Goal: Task Accomplishment & Management: Use online tool/utility

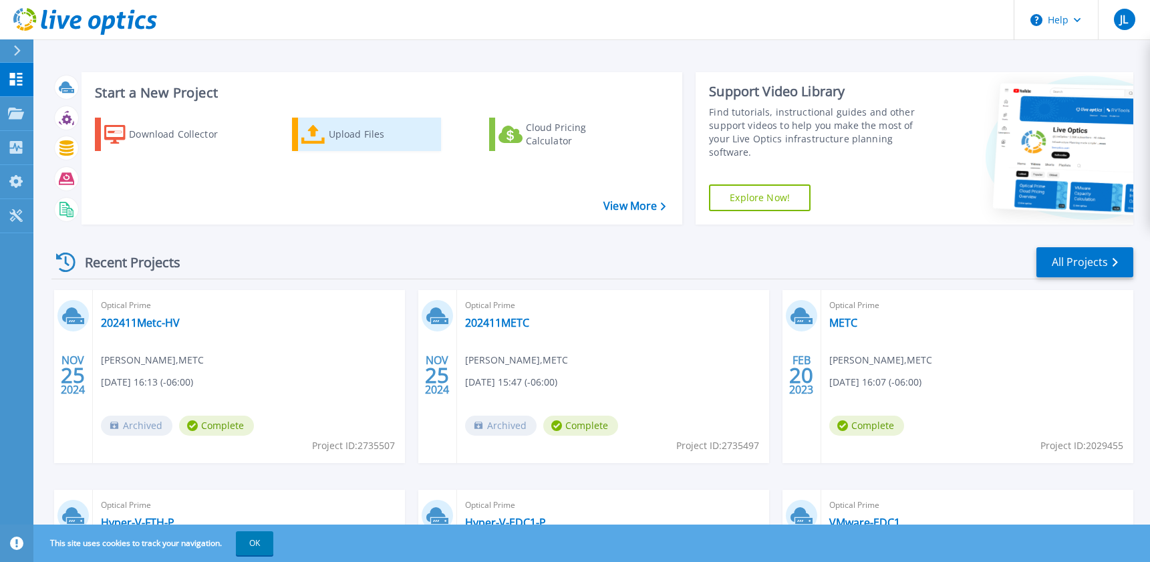
click at [354, 138] on div "Upload Files" at bounding box center [382, 134] width 107 height 27
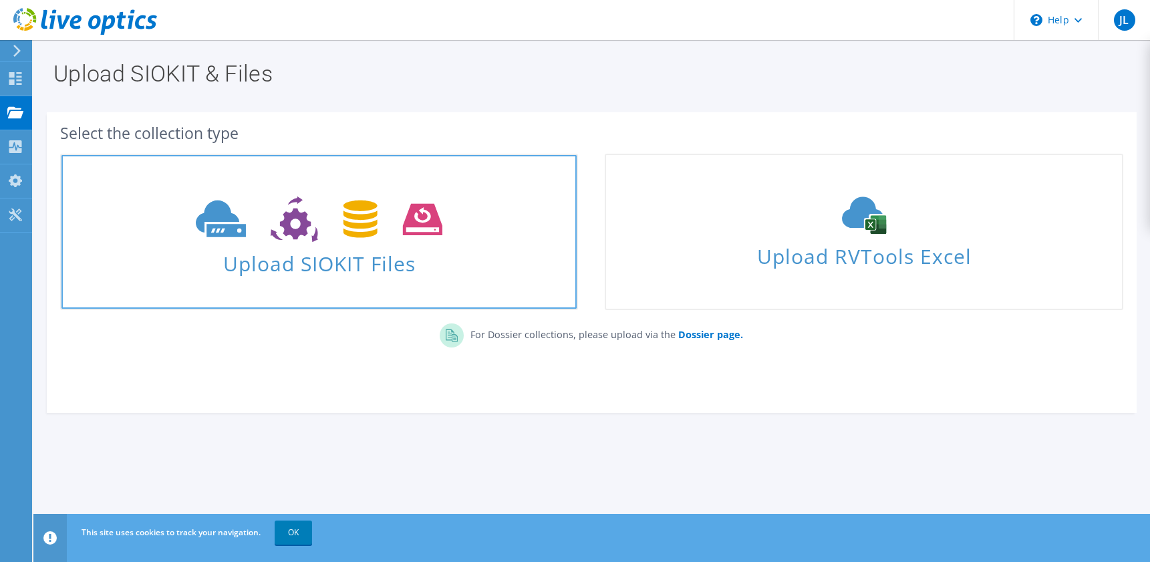
click at [335, 206] on icon at bounding box center [319, 219] width 247 height 46
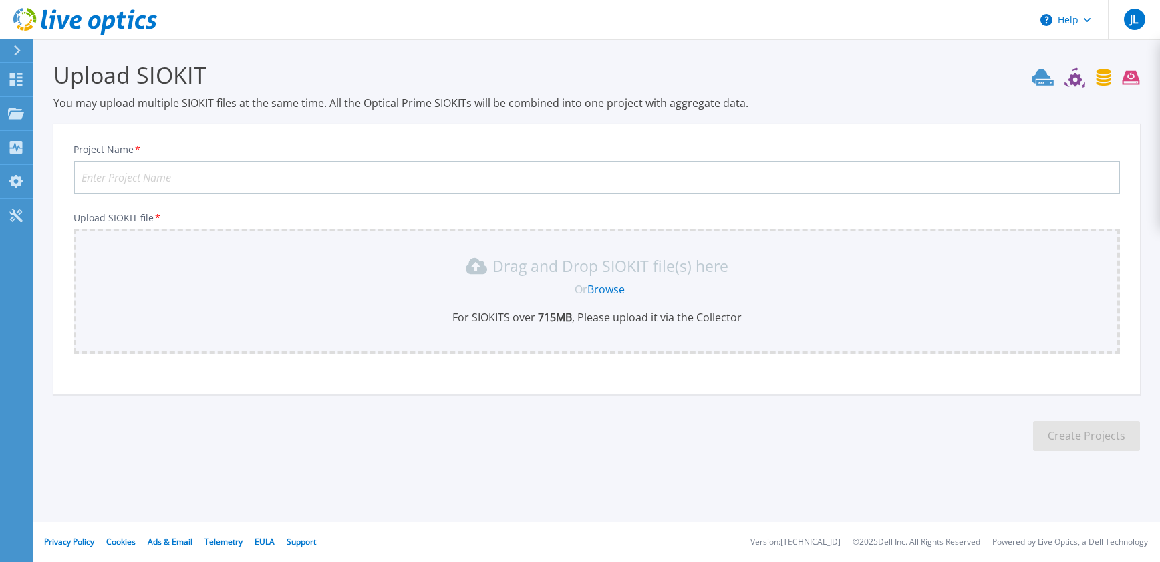
click at [332, 181] on input "Project Name *" at bounding box center [596, 177] width 1046 height 33
type input "LRT-EBC"
click at [613, 287] on link "Browse" at bounding box center [605, 289] width 37 height 15
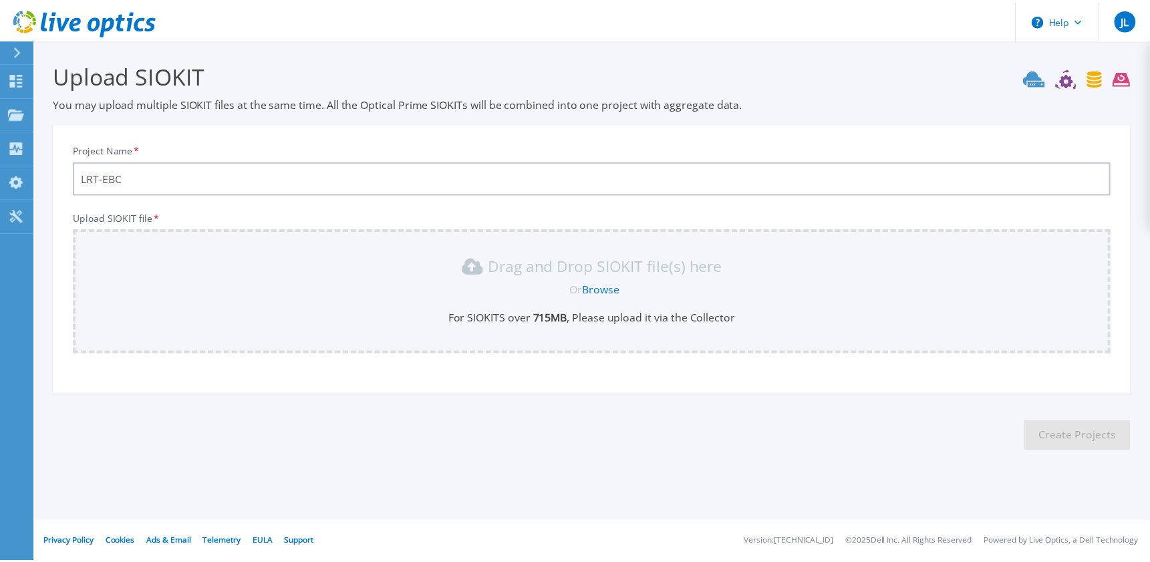
scroll to position [34, 0]
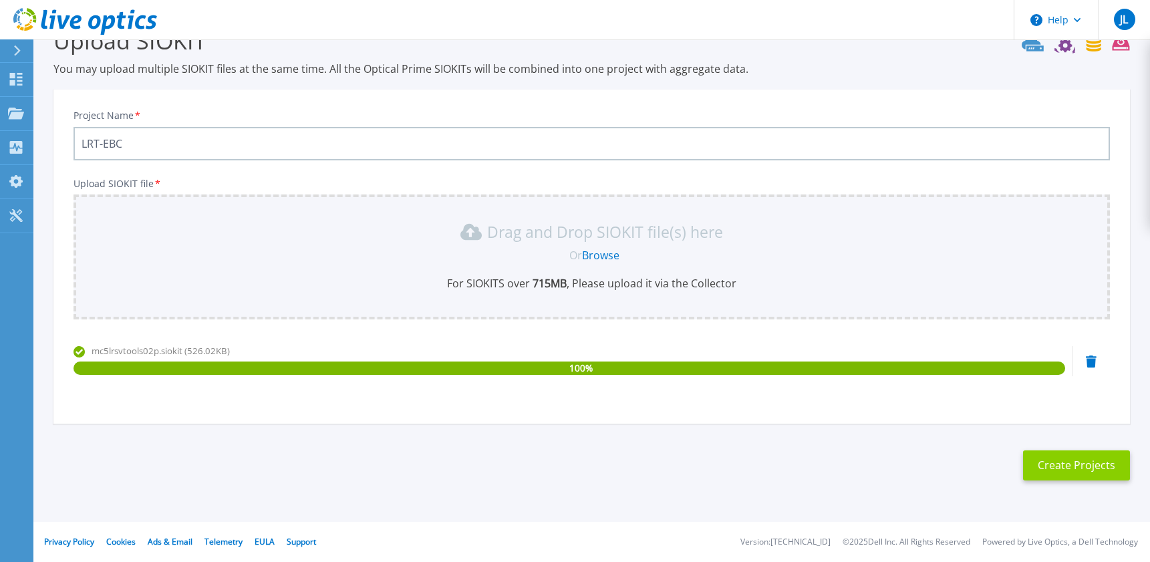
click at [1045, 469] on button "Create Projects" at bounding box center [1076, 465] width 107 height 30
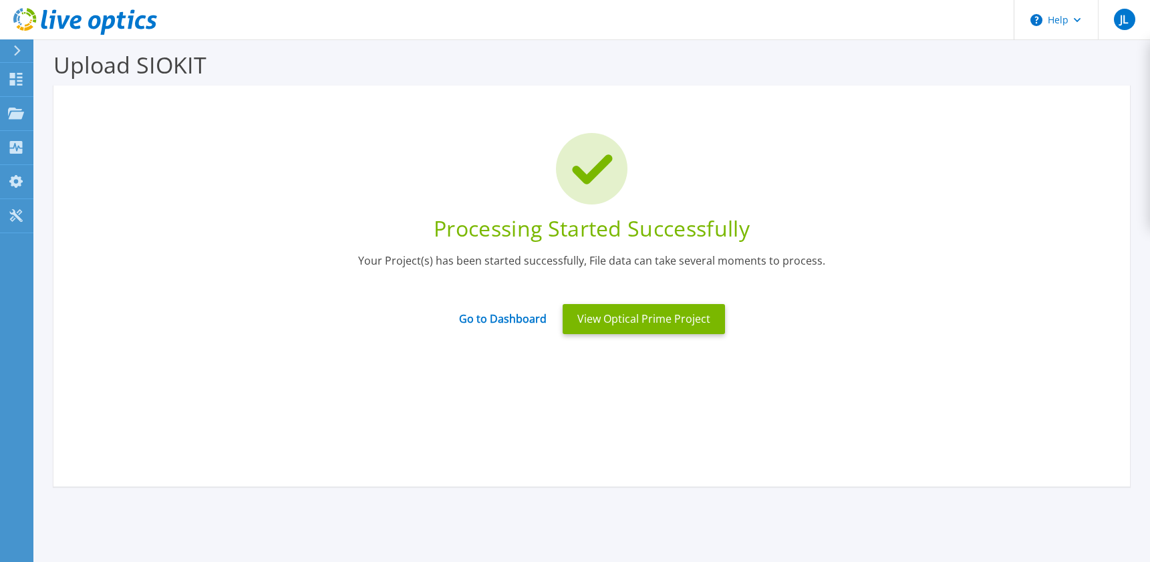
scroll to position [0, 0]
